Goal: Task Accomplishment & Management: Complete application form

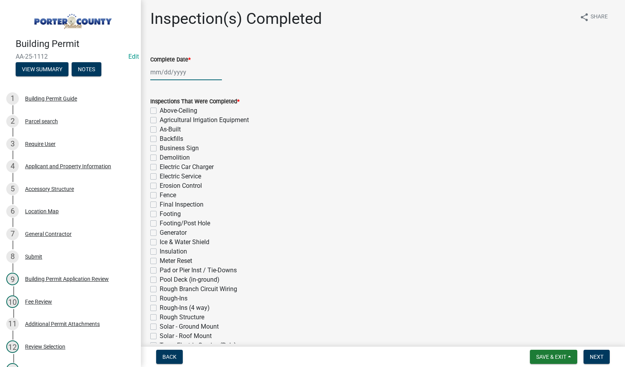
click at [175, 71] on div at bounding box center [186, 72] width 72 height 16
select select "9"
select select "2025"
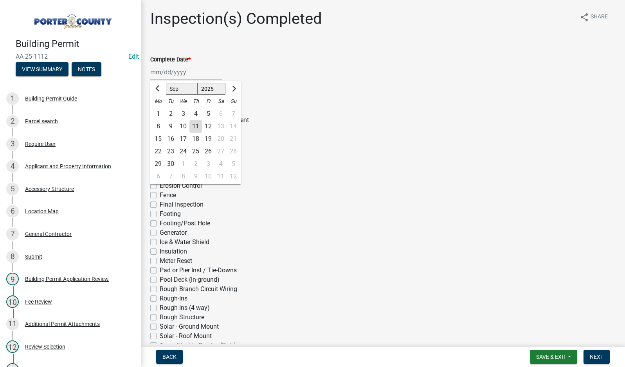
click at [195, 125] on div "11" at bounding box center [195, 126] width 13 height 13
type input "[DATE]"
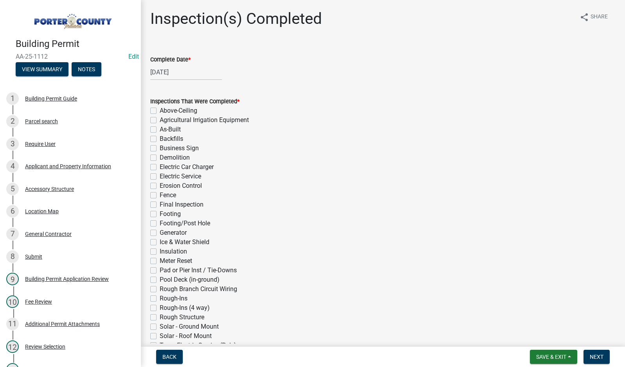
click at [160, 216] on label "Footing" at bounding box center [170, 213] width 21 height 9
click at [160, 214] on input "Footing" at bounding box center [162, 211] width 5 height 5
checkbox input "true"
checkbox input "false"
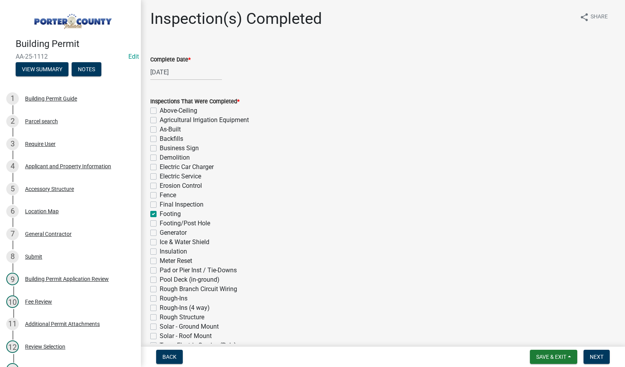
checkbox input "false"
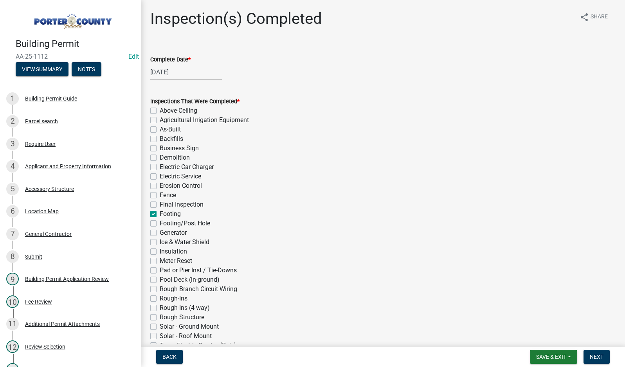
checkbox input "false"
checkbox input "true"
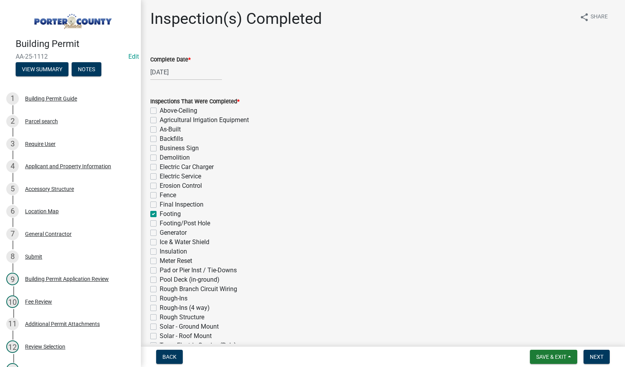
checkbox input "false"
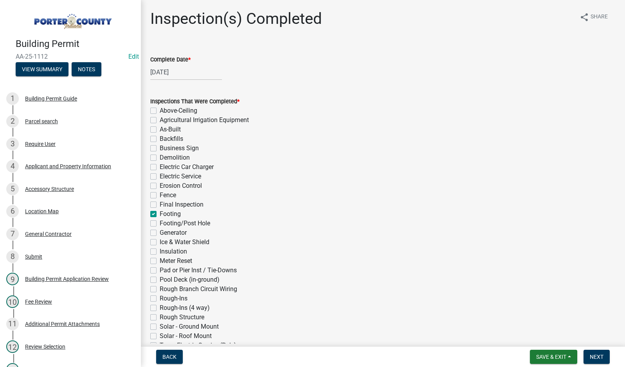
checkbox input "false"
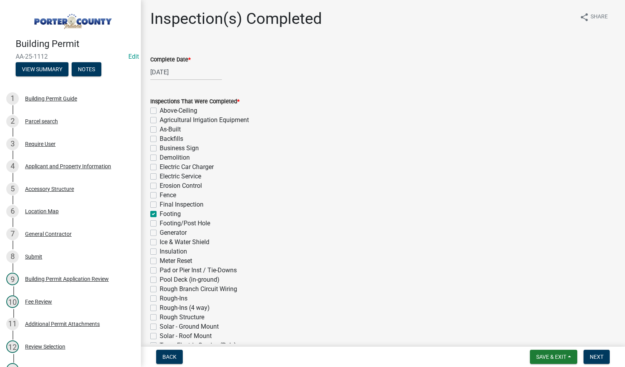
checkbox input "false"
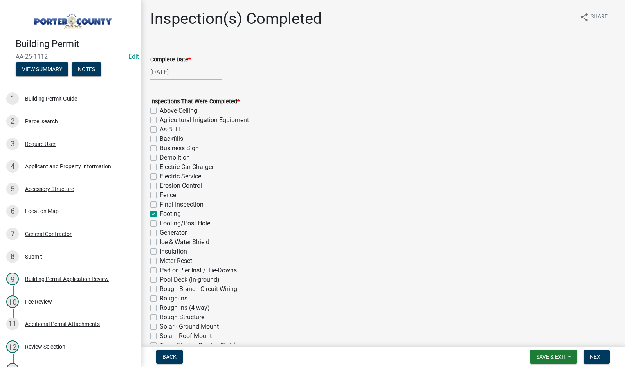
checkbox input "false"
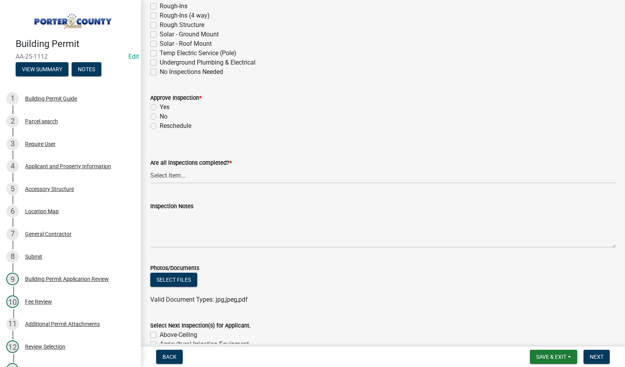
scroll to position [313, 0]
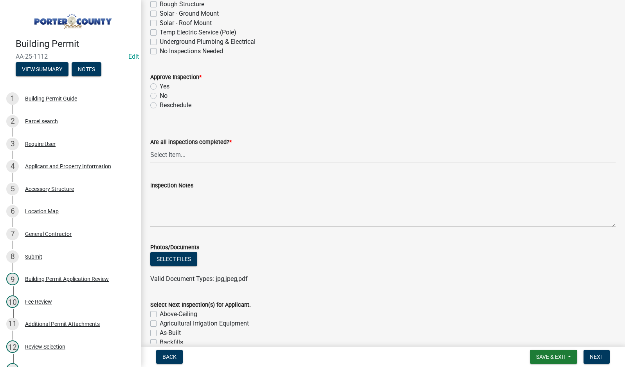
click at [160, 88] on label "Yes" at bounding box center [165, 86] width 10 height 9
click at [160, 87] on input "Yes" at bounding box center [162, 84] width 5 height 5
radio input "true"
click at [196, 152] on select "Select Item... Yes - All Inspections Have Been Completed No - More Inspections …" at bounding box center [382, 155] width 465 height 16
click at [150, 147] on select "Select Item... Yes - All Inspections Have Been Completed No - More Inspections …" at bounding box center [382, 155] width 465 height 16
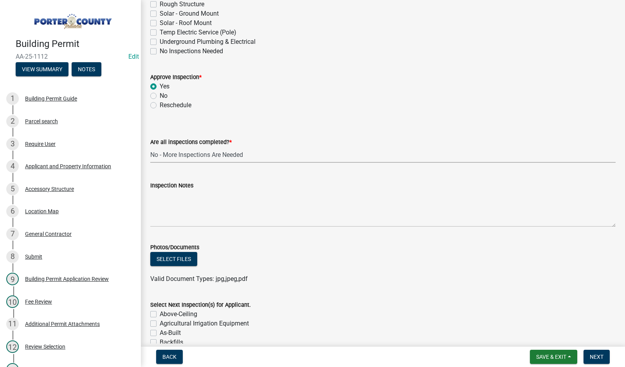
select select "eafbae6d-cbce-48e8-be87-ded322027707"
click at [595, 358] on span "Next" at bounding box center [597, 357] width 14 height 6
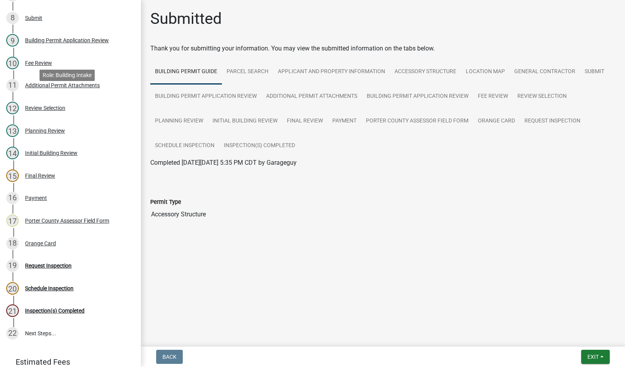
scroll to position [306, 0]
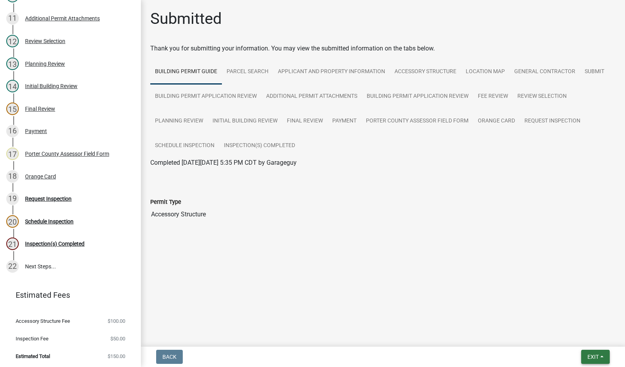
click at [590, 357] on span "Exit" at bounding box center [592, 357] width 11 height 6
click at [584, 337] on button "Save & Exit" at bounding box center [578, 336] width 63 height 19
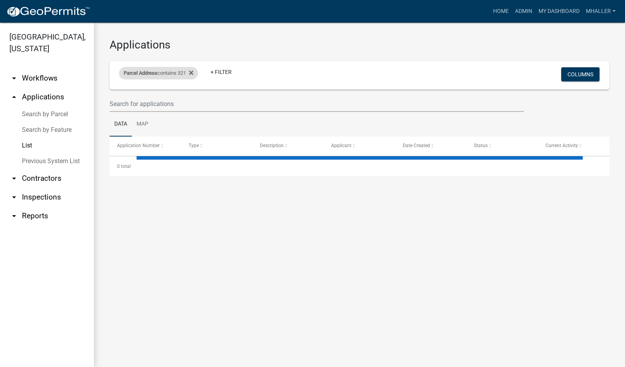
select select "1: 25"
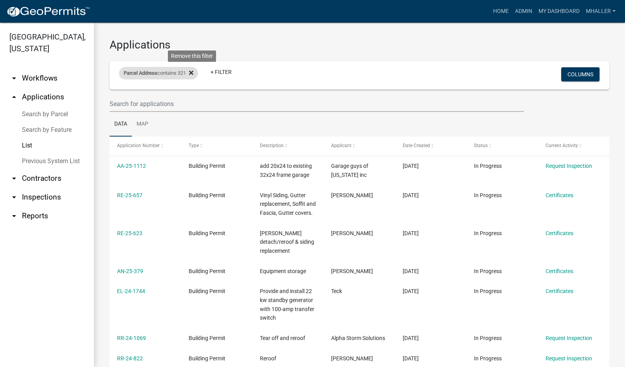
click at [193, 73] on icon at bounding box center [191, 72] width 4 height 4
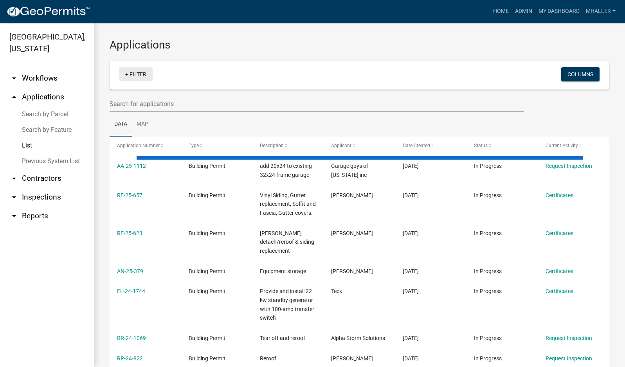
click at [145, 75] on link "+ Filter" at bounding box center [136, 74] width 34 height 14
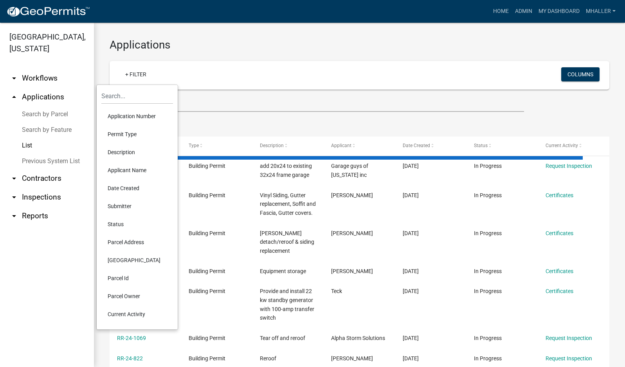
click at [137, 117] on li "Application Number" at bounding box center [137, 116] width 72 height 18
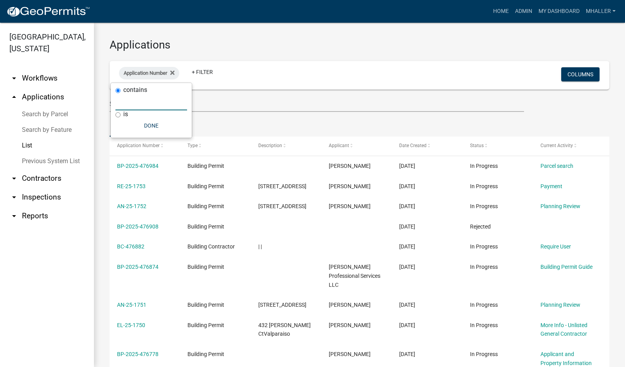
click at [137, 101] on input "text" at bounding box center [151, 102] width 72 height 16
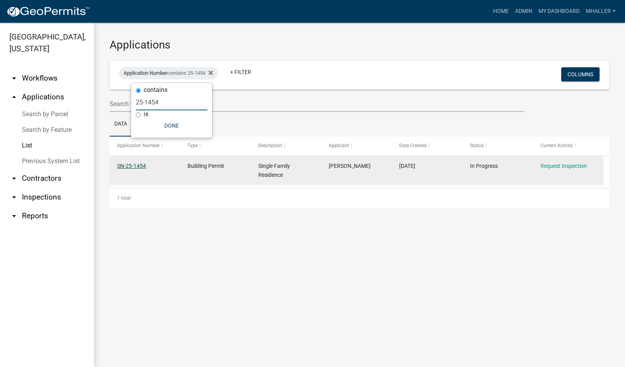
type input "25-1454"
click at [125, 165] on link "SN-25-1454" at bounding box center [131, 166] width 29 height 6
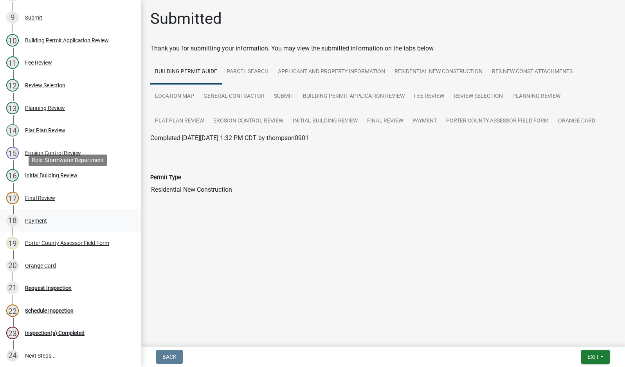
scroll to position [274, 0]
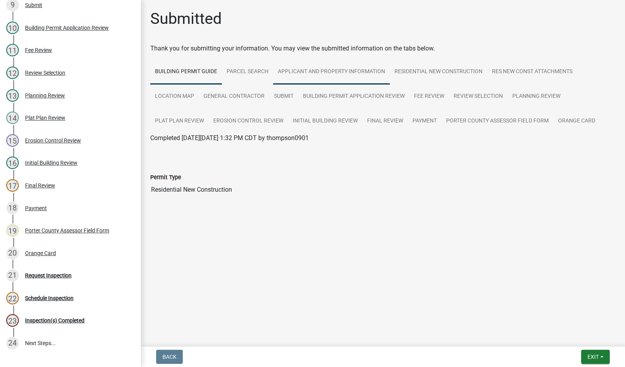
click at [321, 71] on link "Applicant and Property Information" at bounding box center [331, 71] width 117 height 25
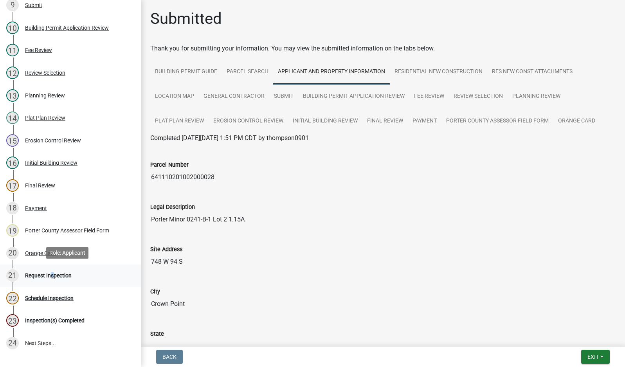
click at [49, 276] on div "Request Inspection" at bounding box center [48, 275] width 47 height 5
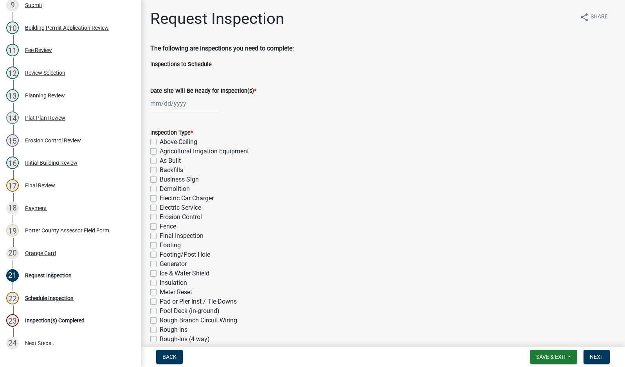
select select "9"
select select "2025"
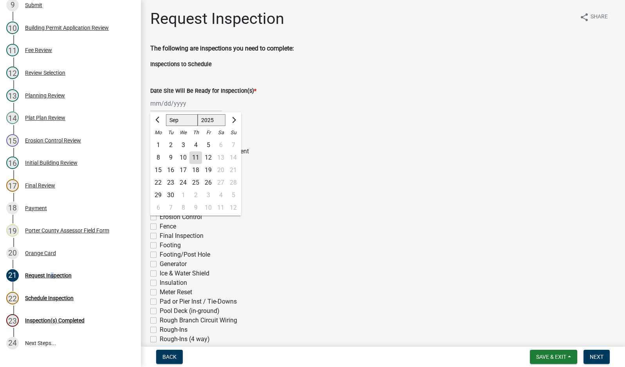
drag, startPoint x: 158, startPoint y: 100, endPoint x: 168, endPoint y: 116, distance: 19.2
click at [158, 100] on div "[PERSON_NAME] Feb Mar Apr [PERSON_NAME][DATE] Oct Nov [DATE] 1526 1527 1528 152…" at bounding box center [186, 103] width 72 height 16
click at [196, 159] on div "11" at bounding box center [195, 157] width 13 height 13
type input "[DATE]"
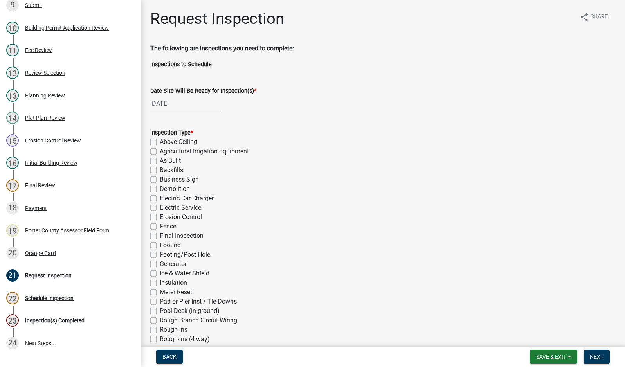
click at [160, 246] on label "Footing" at bounding box center [170, 245] width 21 height 9
click at [160, 246] on input "Footing" at bounding box center [162, 243] width 5 height 5
checkbox input "true"
checkbox input "false"
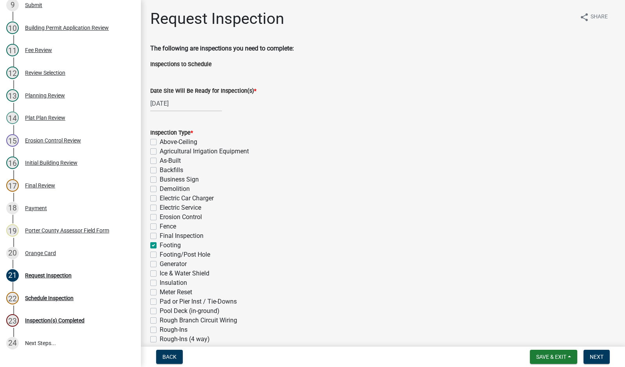
checkbox input "false"
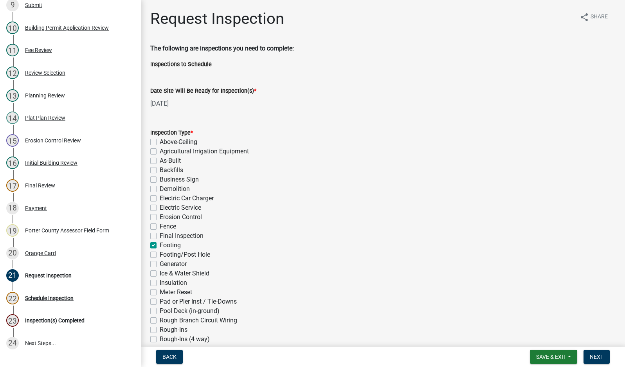
checkbox input "false"
checkbox input "true"
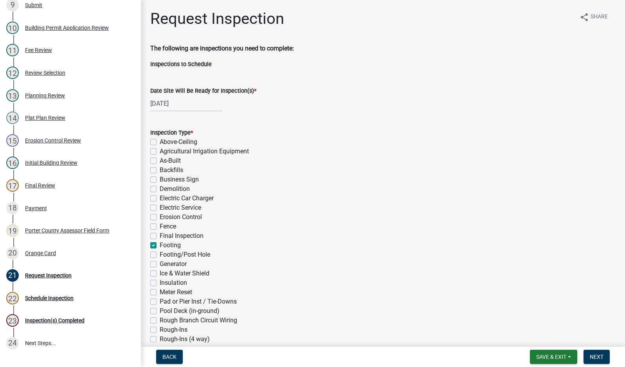
checkbox input "false"
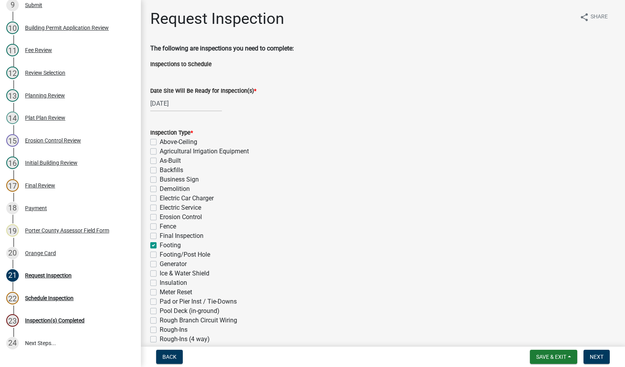
checkbox input "false"
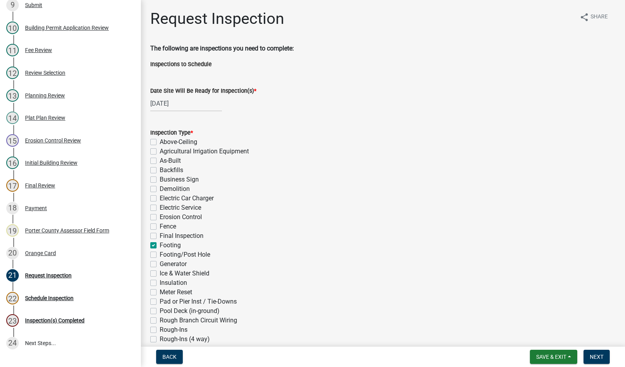
checkbox input "false"
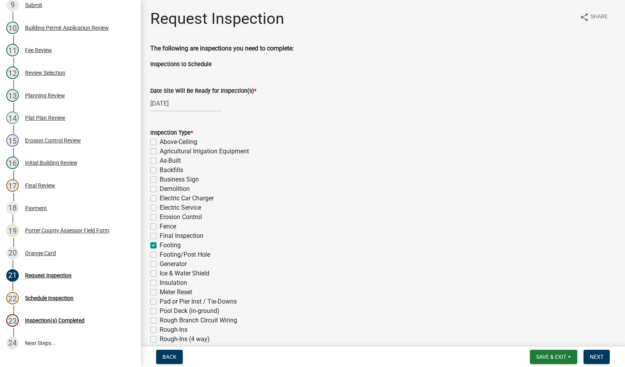
checkbox input "false"
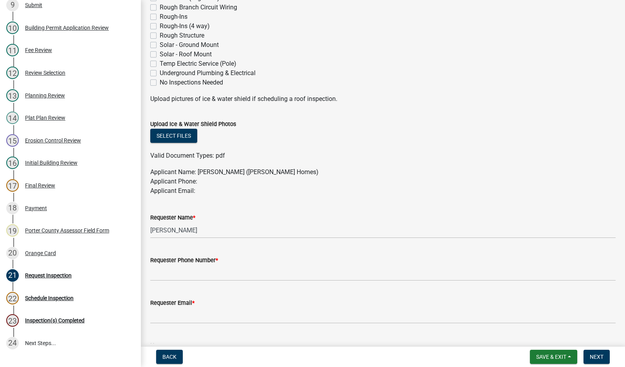
scroll to position [391, 0]
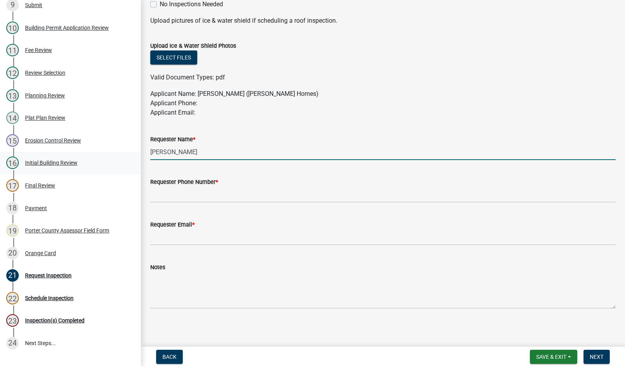
drag, startPoint x: 202, startPoint y: 154, endPoint x: 124, endPoint y: 151, distance: 77.9
click at [124, 151] on div "Building Permit SN-25-1454 Edit View Summary Notes 1 Building Permit Guide 2 Pa…" at bounding box center [312, 183] width 625 height 367
type input "krilich"
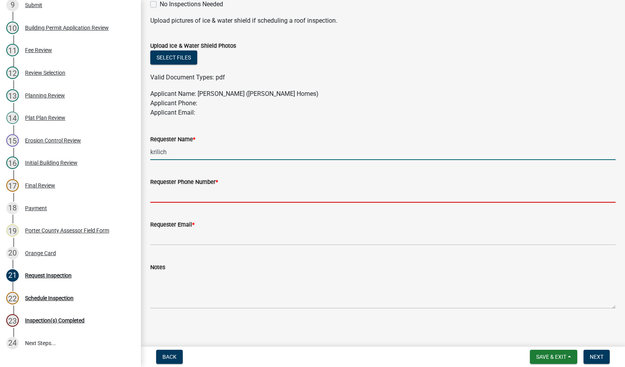
click at [166, 198] on input "Requester Phone Number *" at bounding box center [382, 195] width 465 height 16
type input "2194059766"
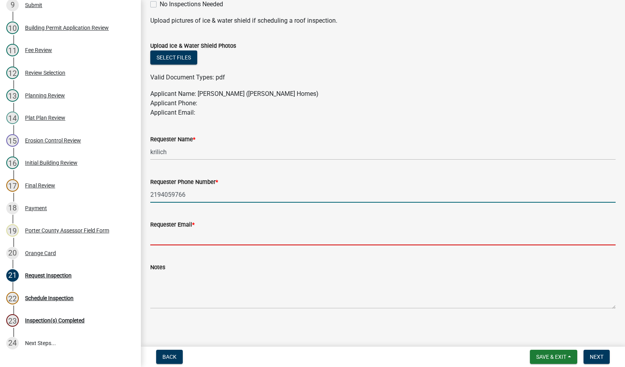
type input "[EMAIL_ADDRESS][DOMAIN_NAME]"
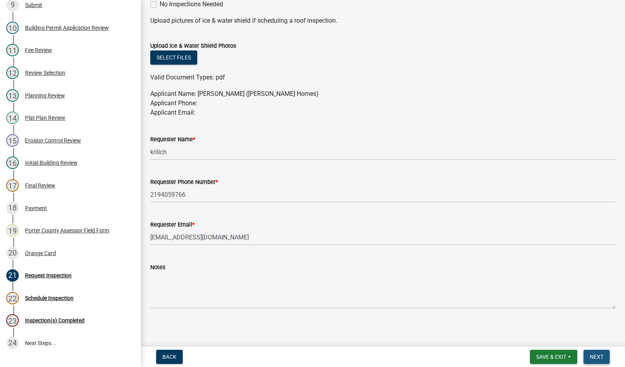
click at [599, 357] on span "Next" at bounding box center [597, 357] width 14 height 6
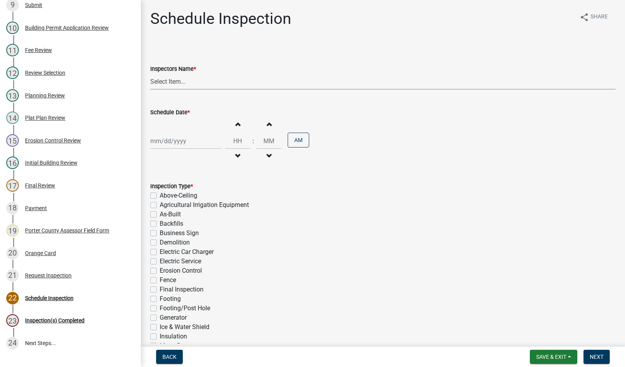
click at [180, 79] on select "Select Item... mhaller ([PERSON_NAME])" at bounding box center [382, 82] width 465 height 16
select select "ca350da2-795e-4cf8-941d-46ff53e354ae"
click at [150, 74] on select "Select Item... mhaller ([PERSON_NAME])" at bounding box center [382, 82] width 465 height 16
click at [183, 140] on div at bounding box center [186, 141] width 72 height 16
select select "9"
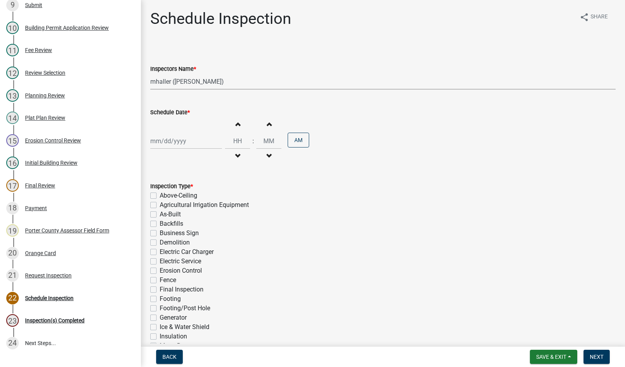
select select "2025"
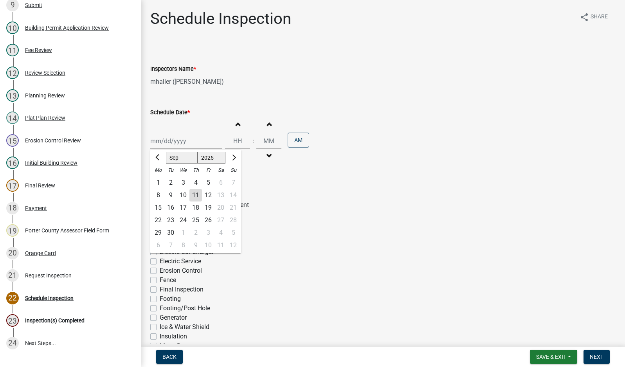
click at [196, 196] on div "11" at bounding box center [195, 195] width 13 height 13
type input "[DATE]"
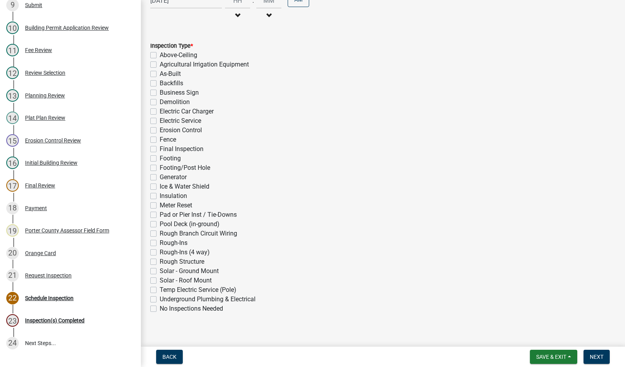
scroll to position [148, 0]
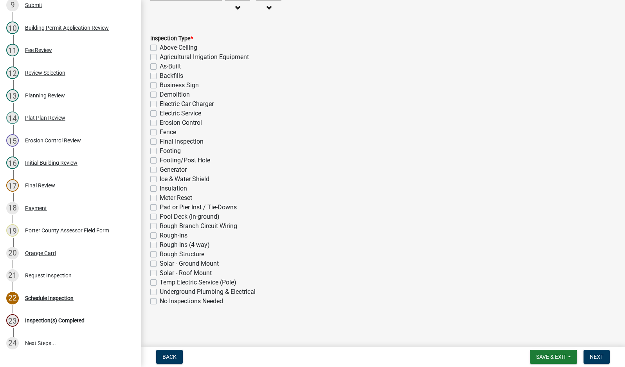
click at [160, 149] on label "Footing" at bounding box center [170, 150] width 21 height 9
click at [160, 149] on input "Footing" at bounding box center [162, 148] width 5 height 5
checkbox input "true"
checkbox input "false"
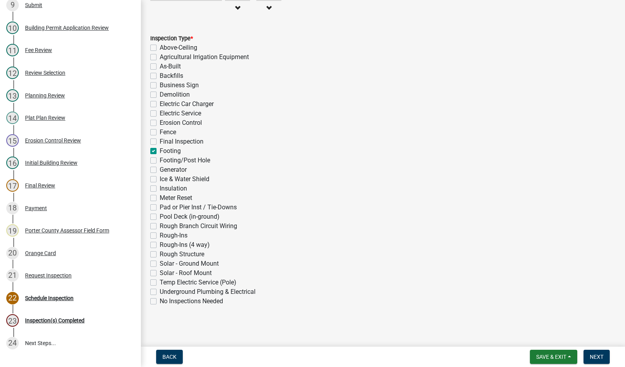
checkbox input "false"
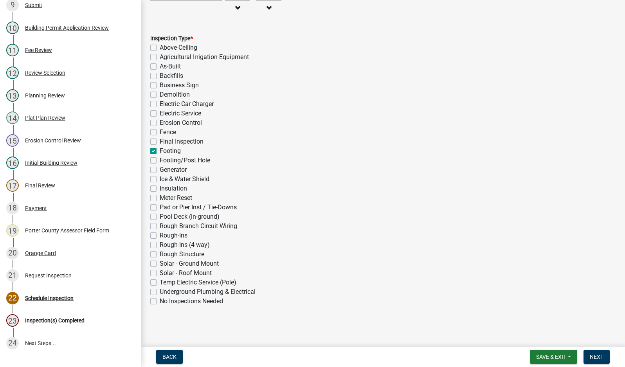
checkbox input "false"
checkbox input "true"
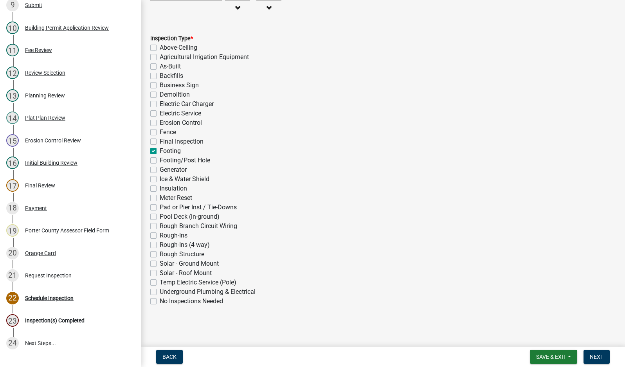
checkbox input "false"
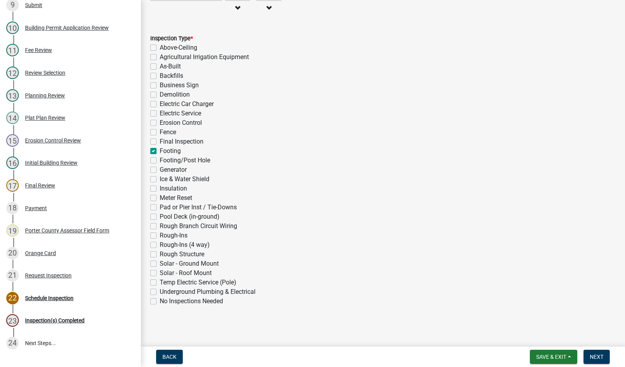
checkbox input "false"
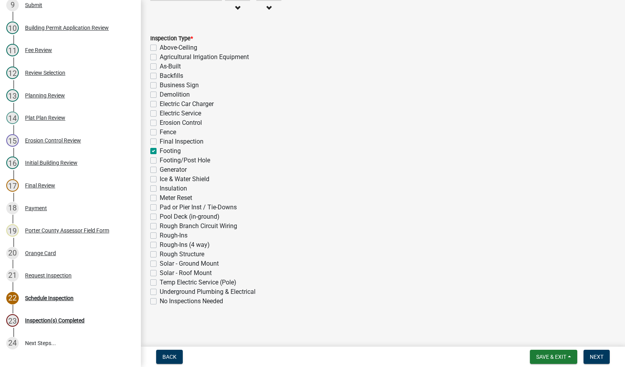
checkbox input "false"
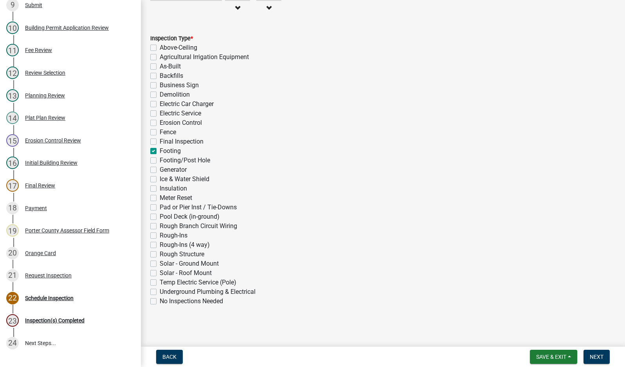
checkbox input "false"
click at [591, 360] on button "Next" at bounding box center [597, 357] width 26 height 14
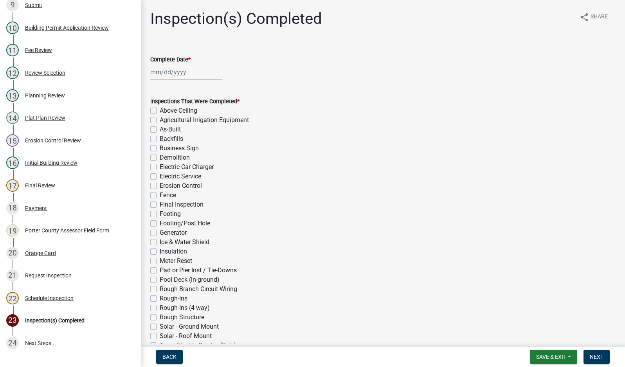
click at [174, 72] on div at bounding box center [186, 72] width 72 height 16
select select "9"
select select "2025"
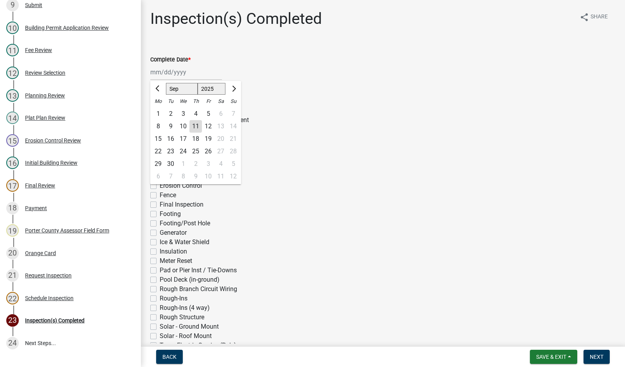
click at [197, 128] on div "11" at bounding box center [195, 126] width 13 height 13
type input "[DATE]"
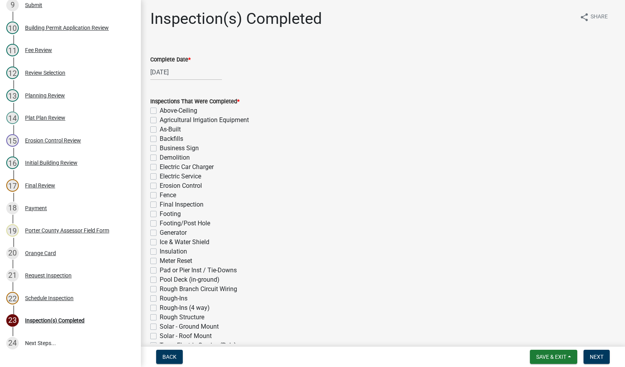
click at [160, 213] on label "Footing" at bounding box center [170, 213] width 21 height 9
click at [160, 213] on input "Footing" at bounding box center [162, 211] width 5 height 5
checkbox input "true"
checkbox input "false"
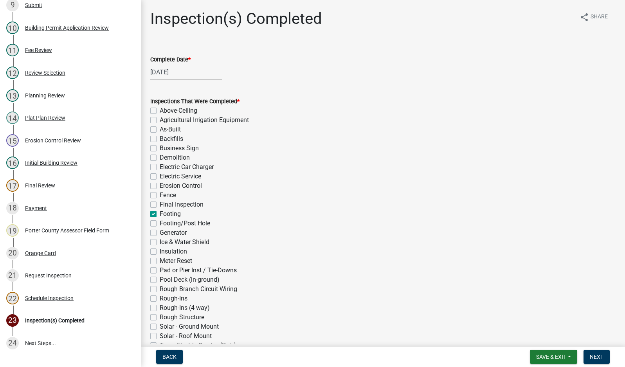
checkbox input "false"
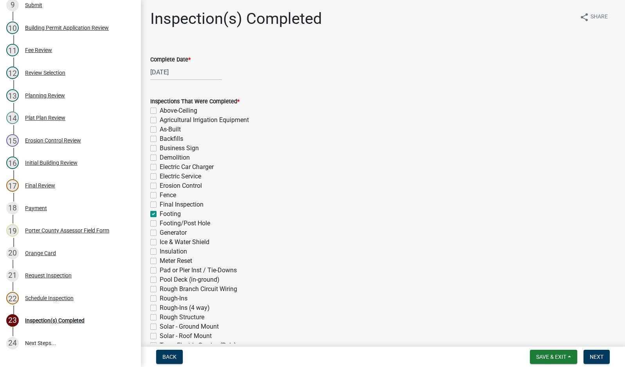
checkbox input "false"
checkbox input "true"
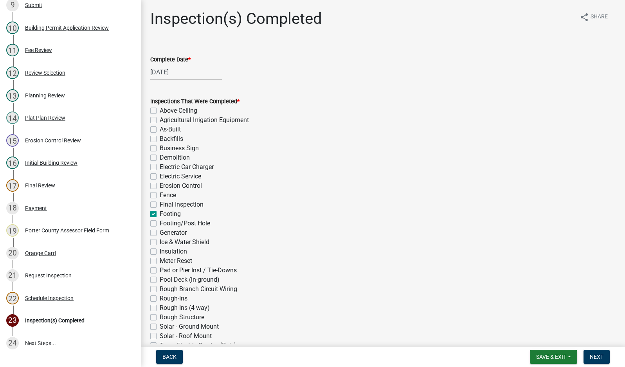
checkbox input "false"
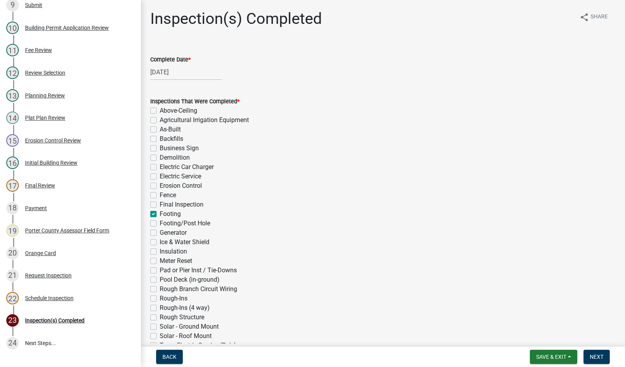
checkbox input "false"
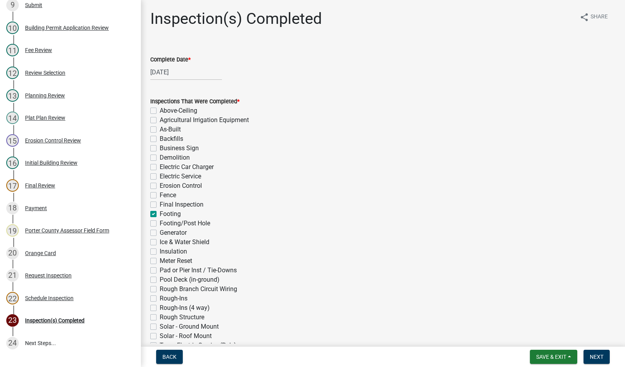
checkbox input "false"
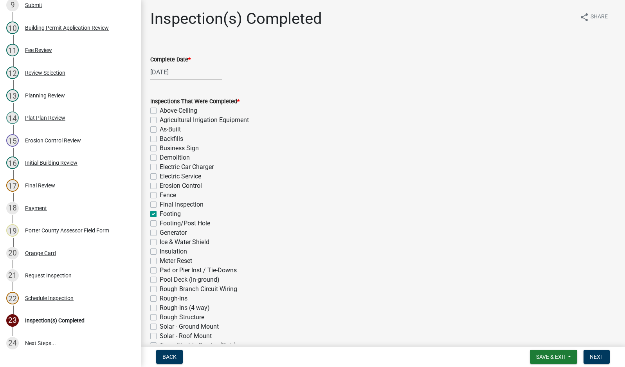
checkbox input "false"
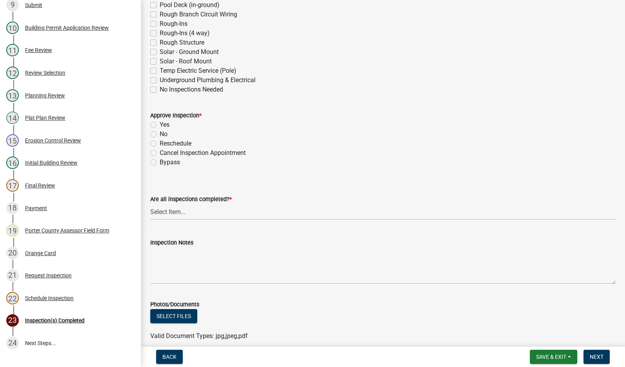
scroll to position [313, 0]
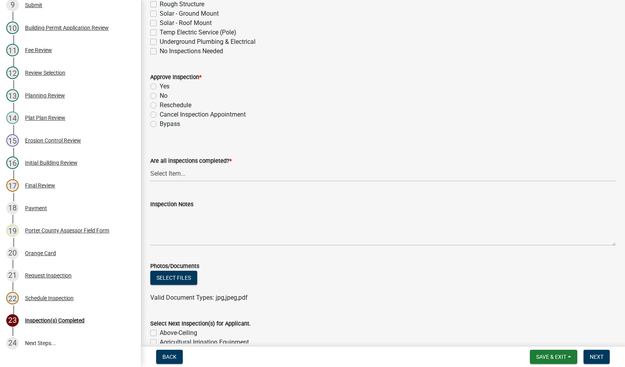
click at [160, 86] on label "Yes" at bounding box center [165, 86] width 10 height 9
click at [160, 86] on input "Yes" at bounding box center [162, 84] width 5 height 5
radio input "true"
drag, startPoint x: 239, startPoint y: 173, endPoint x: 242, endPoint y: 181, distance: 8.4
click at [239, 173] on select "Select Item... Yes - All Inspections Have Been Completed No - More Inspections …" at bounding box center [382, 174] width 465 height 16
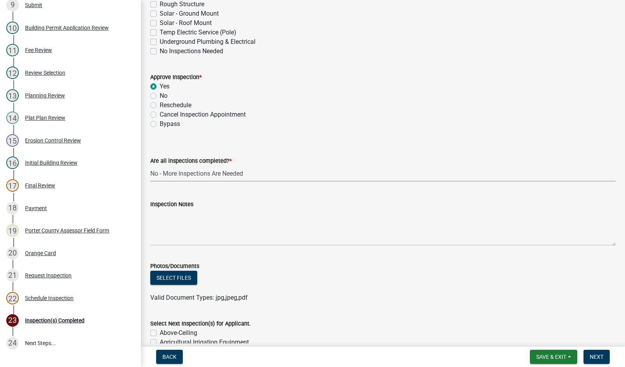
click at [150, 166] on select "Select Item... Yes - All Inspections Have Been Completed No - More Inspections …" at bounding box center [382, 174] width 465 height 16
select select "eafbae6d-cbce-48e8-be87-ded322027707"
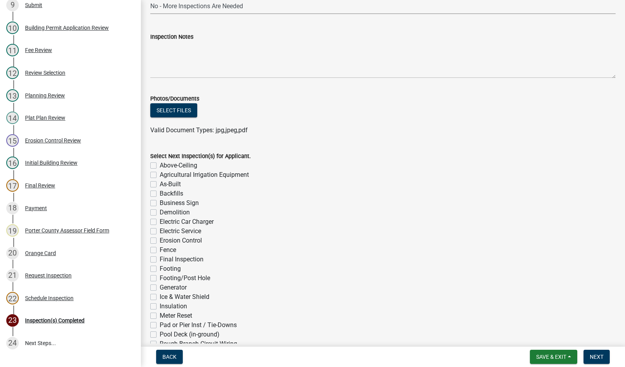
scroll to position [587, 0]
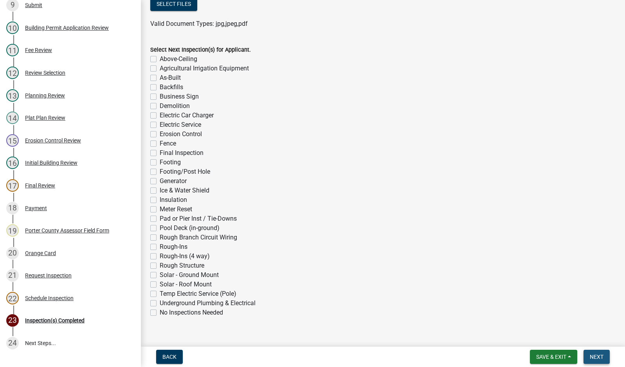
click at [587, 356] on button "Next" at bounding box center [597, 357] width 26 height 14
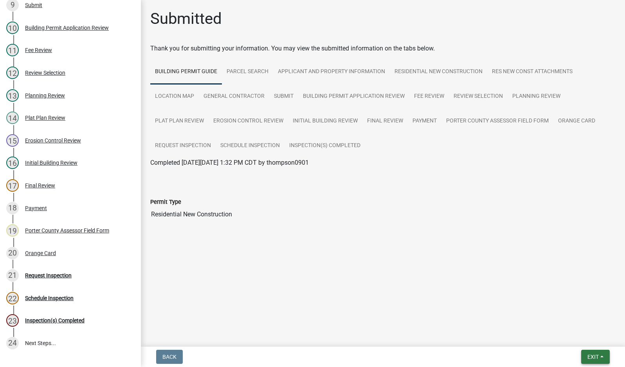
click at [591, 362] on button "Exit" at bounding box center [595, 357] width 29 height 14
click at [585, 343] on button "Save & Exit" at bounding box center [578, 336] width 63 height 19
